Goal: Contribute content: Add original content to the website for others to see

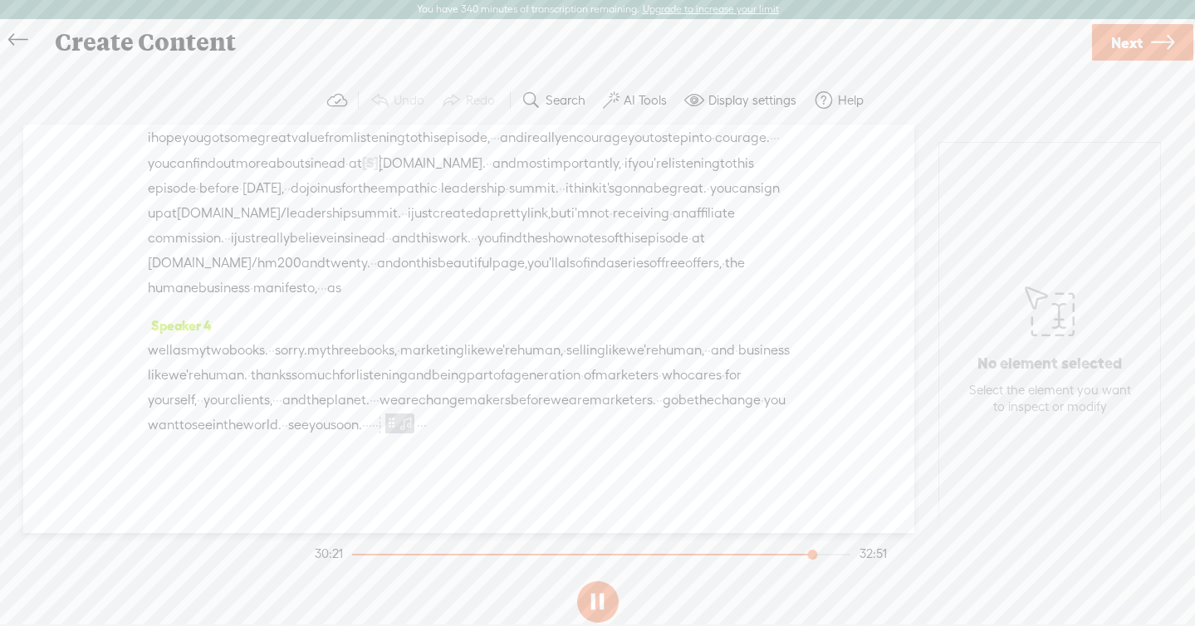
scroll to position [11300, 0]
click at [603, 606] on button at bounding box center [598, 602] width 42 height 42
click at [717, 99] on label "Display settings" at bounding box center [753, 100] width 88 height 17
click at [762, 277] on span at bounding box center [762, 273] width 30 height 12
click at [733, 267] on input "checkbox" at bounding box center [733, 267] width 0 height 0
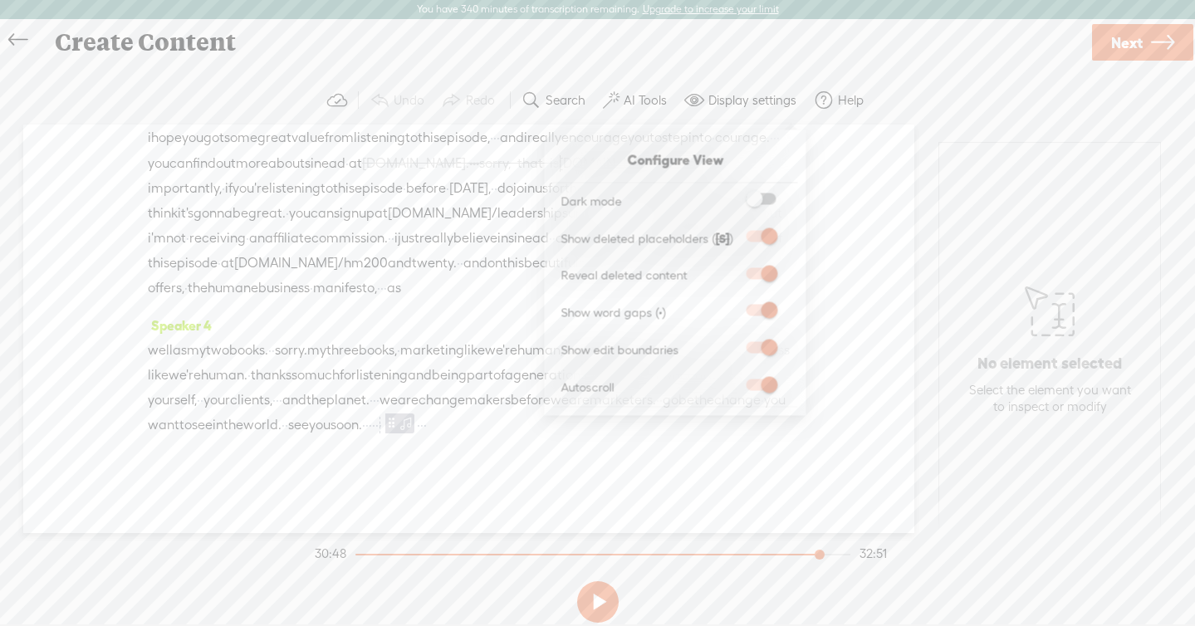
click at [610, 599] on button at bounding box center [598, 602] width 42 height 42
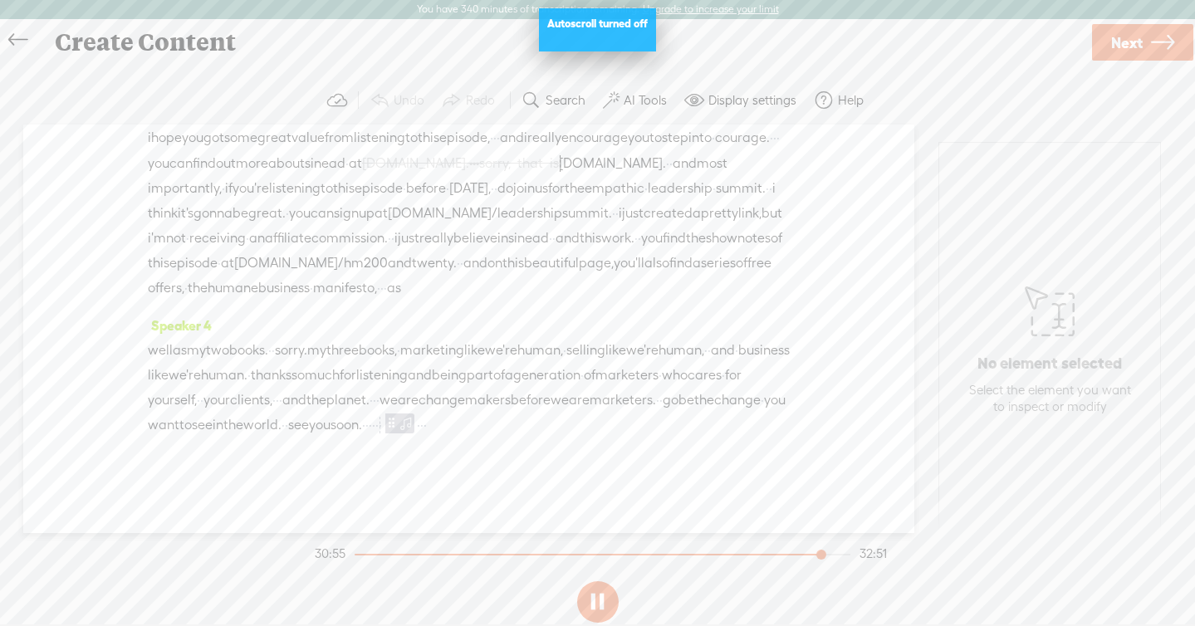
click at [362, 175] on span "[DOMAIN_NAME]. · · · sorry, that is" at bounding box center [460, 162] width 197 height 25
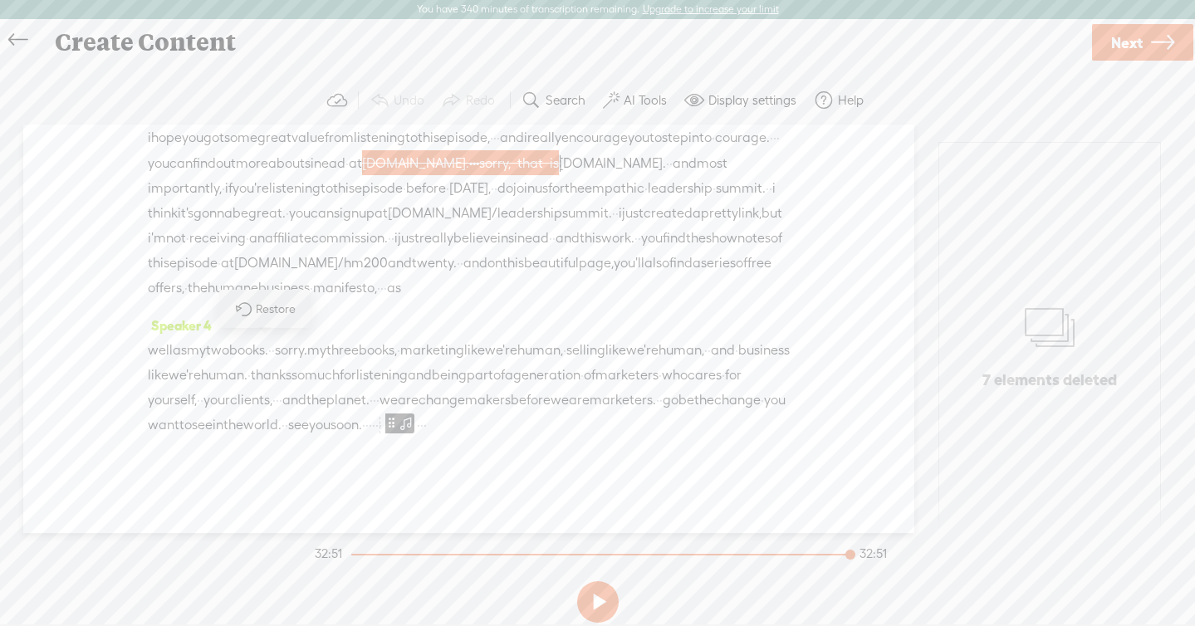
scroll to position [11699, 0]
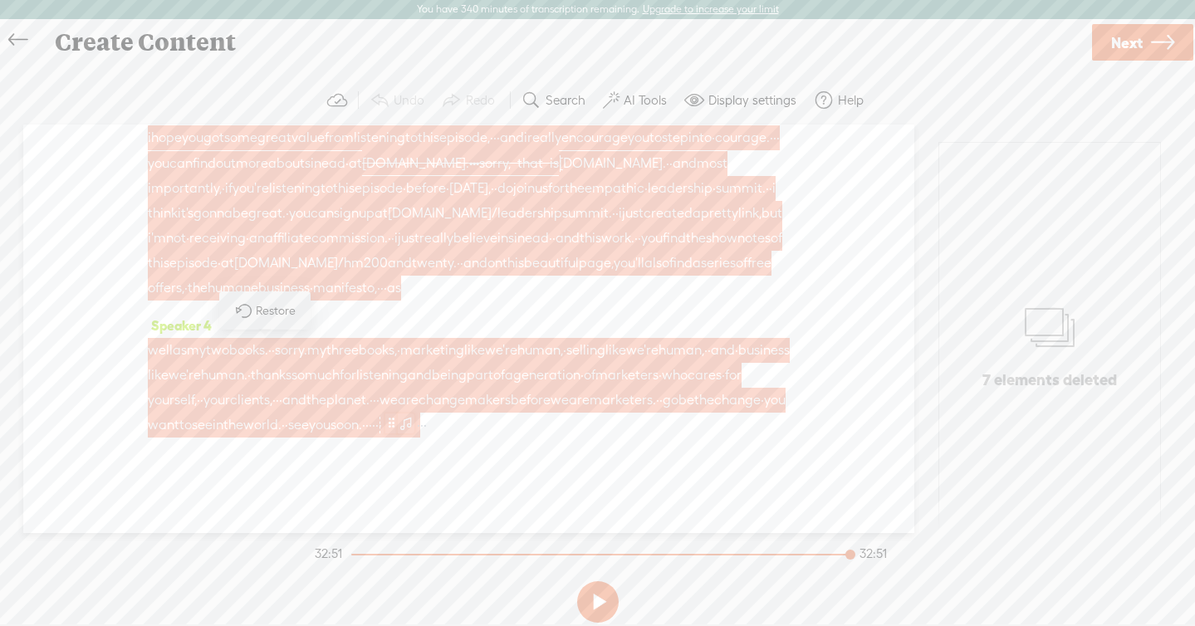
click at [466, 84] on span at bounding box center [460, 74] width 12 height 20
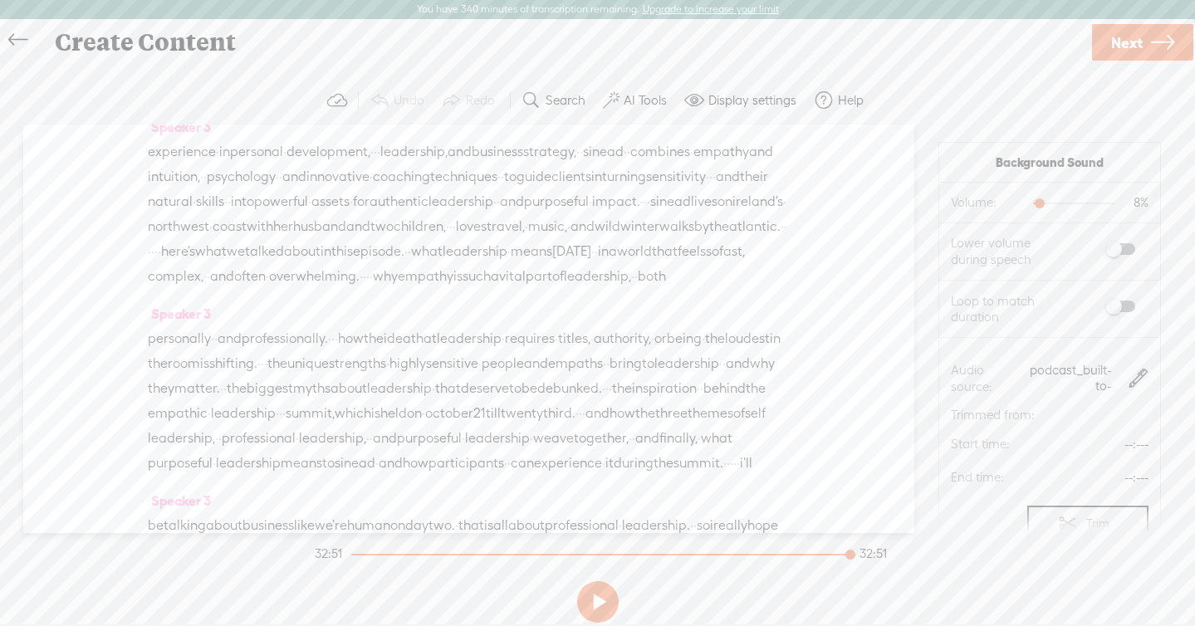
scroll to position [0, 0]
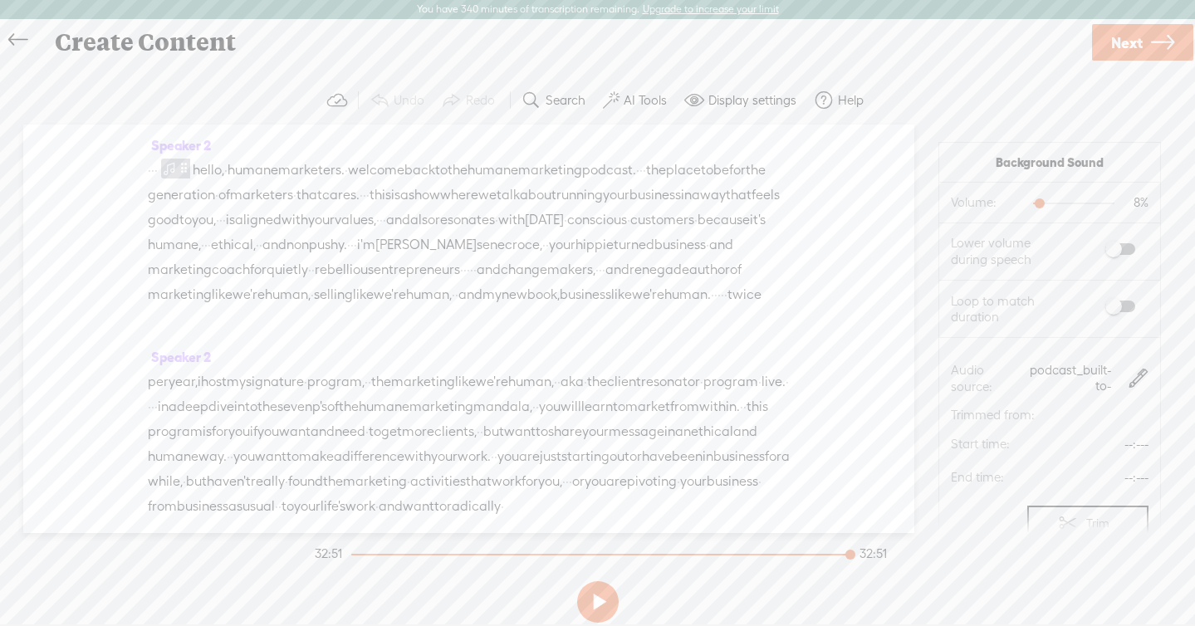
click at [360, 196] on span "cares." at bounding box center [340, 195] width 37 height 25
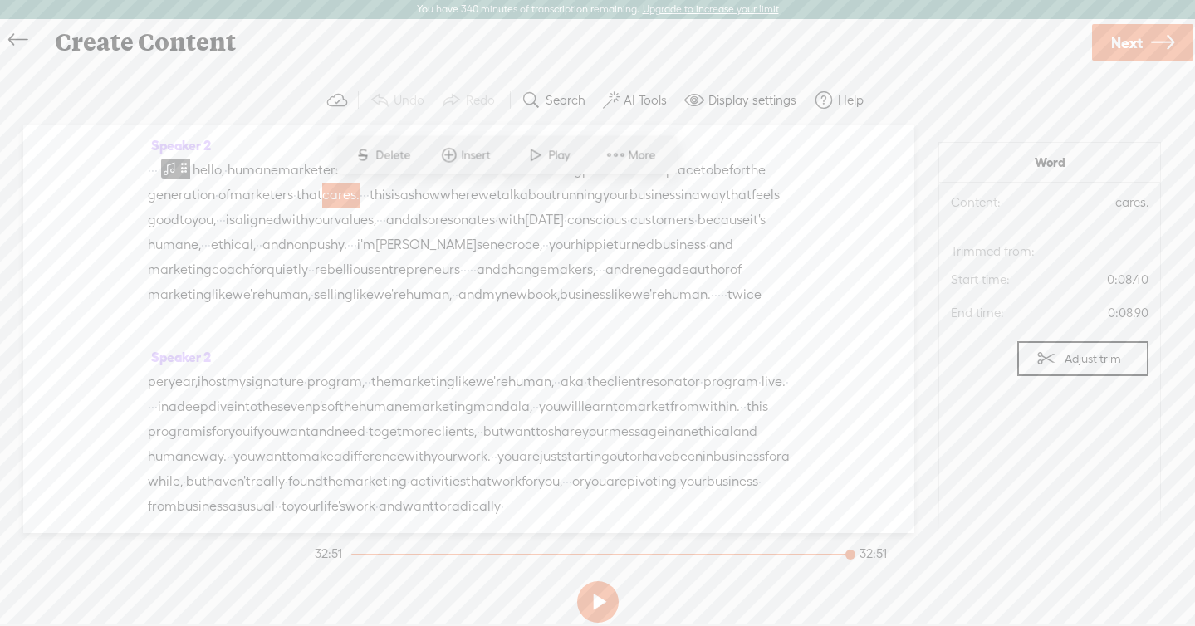
click at [655, 257] on span "business" at bounding box center [680, 245] width 51 height 25
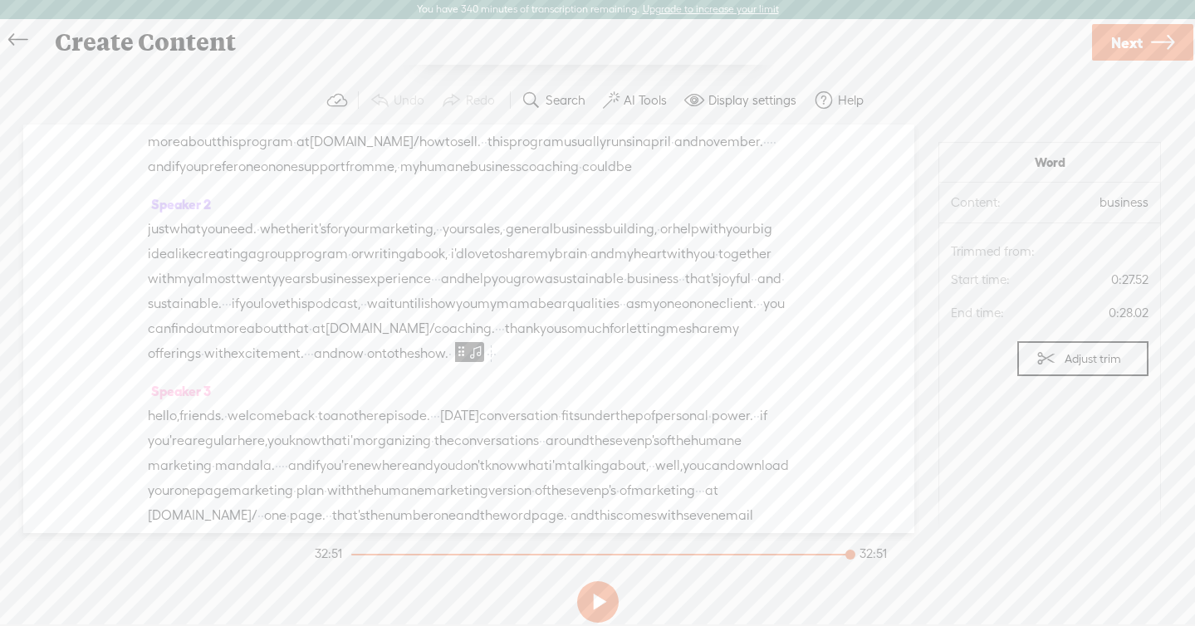
scroll to position [750, 0]
